Goal: Transaction & Acquisition: Purchase product/service

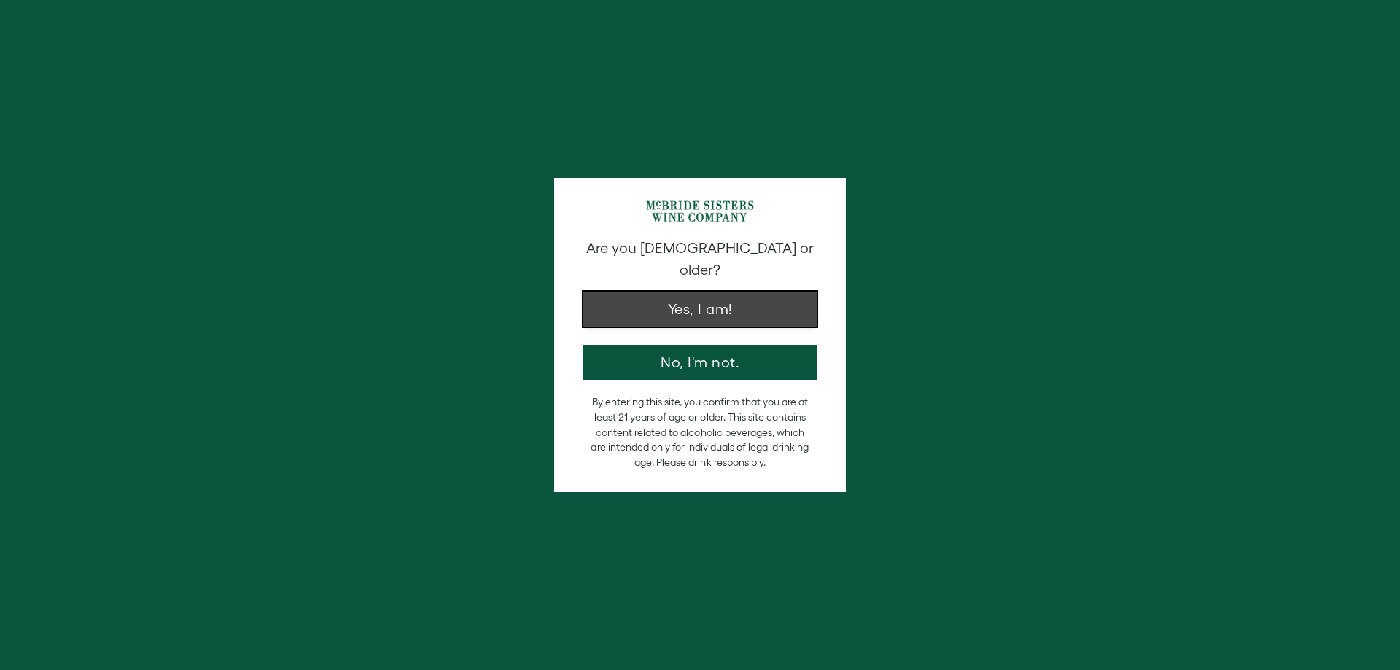
click at [678, 293] on button "Yes, I am!" at bounding box center [699, 309] width 233 height 35
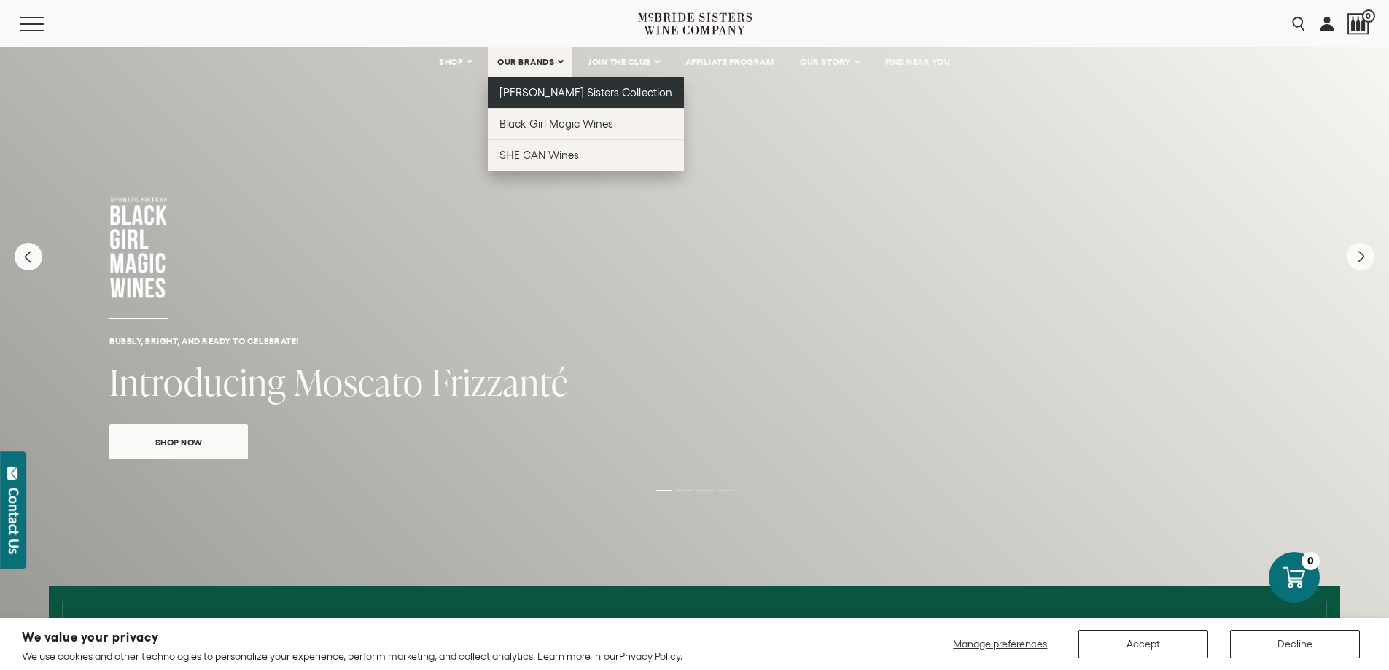
click at [514, 85] on link "[PERSON_NAME] Sisters Collection" at bounding box center [586, 92] width 196 height 31
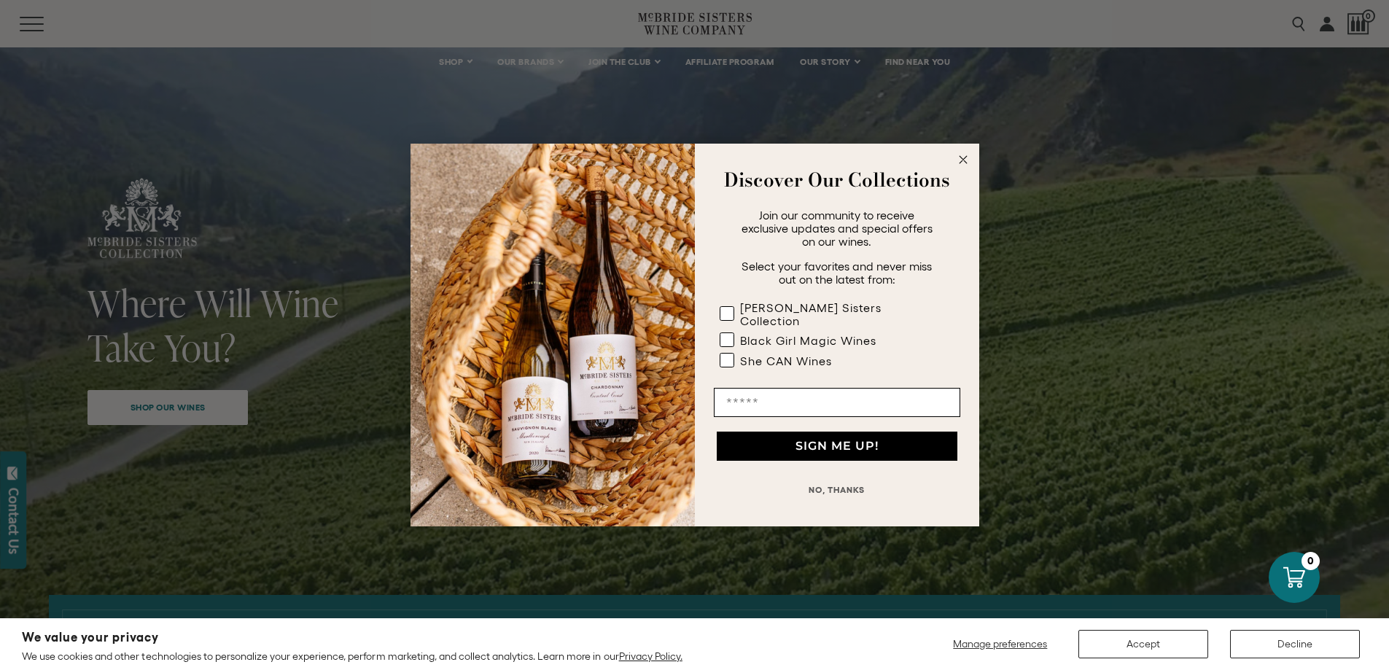
click at [961, 163] on icon "Close dialog" at bounding box center [962, 159] width 7 height 7
